Goal: Information Seeking & Learning: Learn about a topic

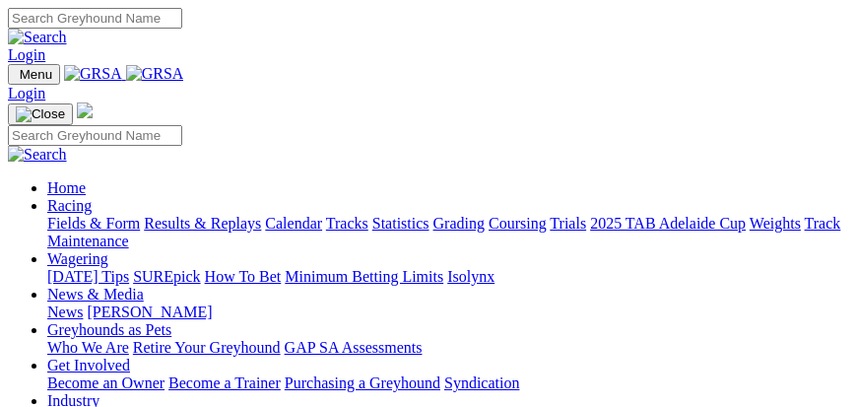
click at [92, 206] on link "Racing" at bounding box center [69, 205] width 44 height 17
click at [140, 231] on link "Fields & Form" at bounding box center [93, 223] width 93 height 17
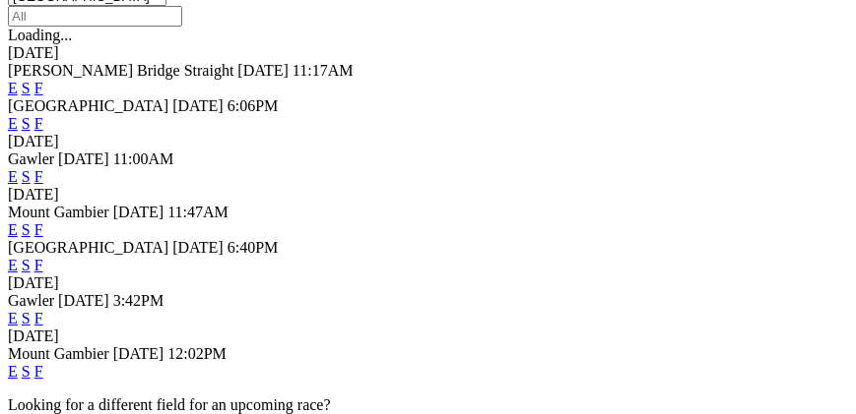
scroll to position [674, 0]
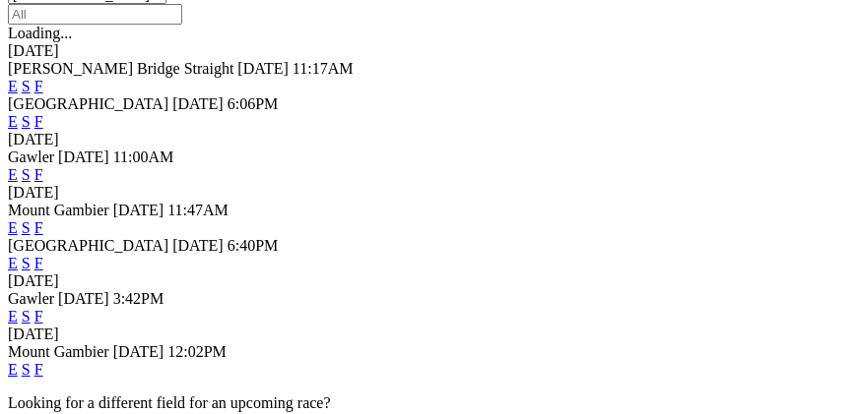
click at [43, 361] on link "F" at bounding box center [38, 369] width 9 height 17
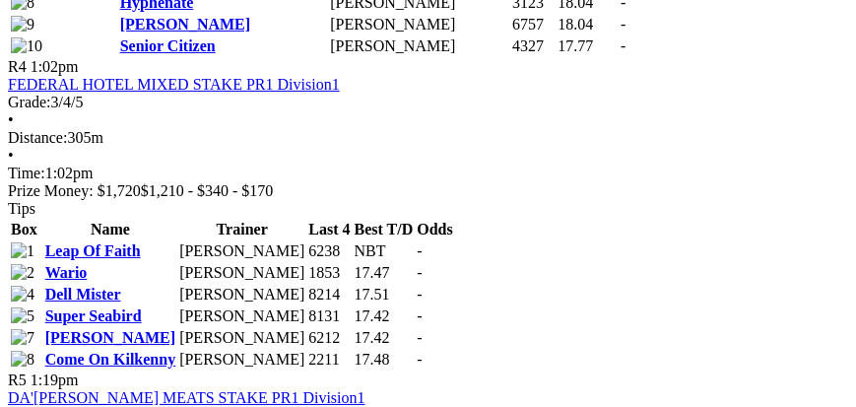
scroll to position [2081, 0]
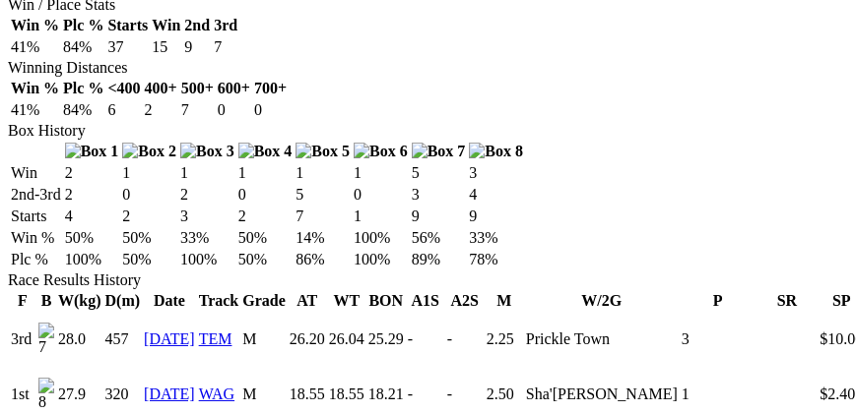
scroll to position [1124, 0]
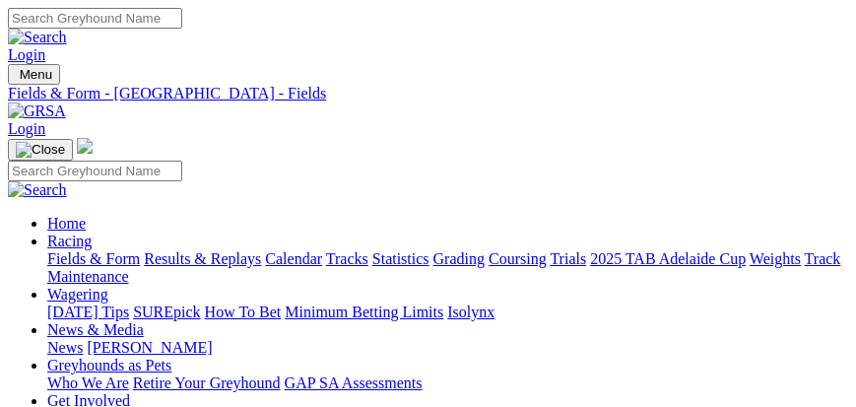
scroll to position [2081, 0]
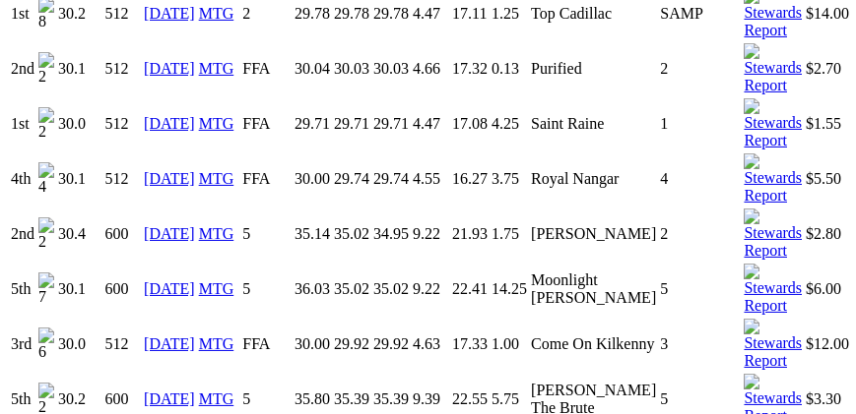
scroll to position [2363, 0]
